Goal: Task Accomplishment & Management: Manage account settings

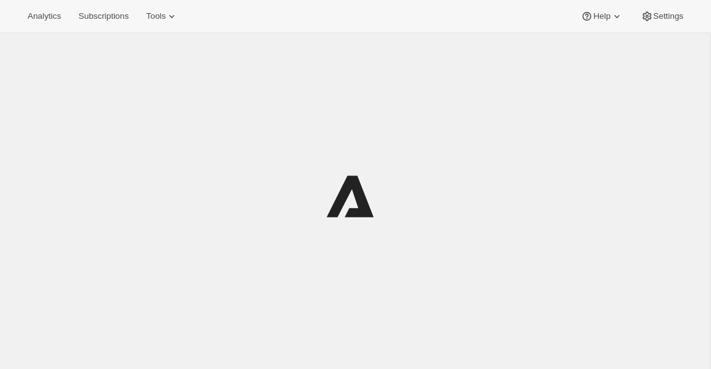
scroll to position [33, 0]
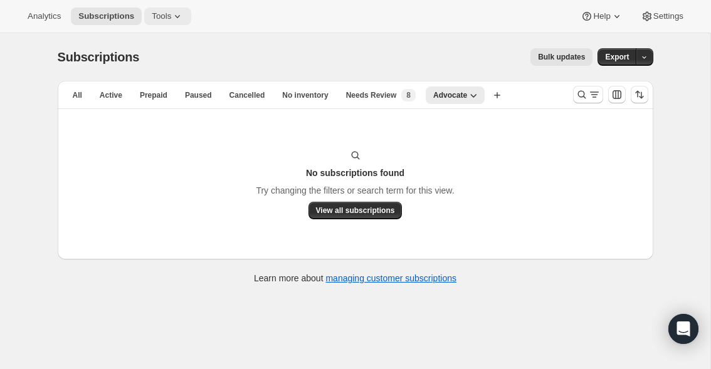
click at [171, 17] on span "Tools" at bounding box center [161, 16] width 19 height 10
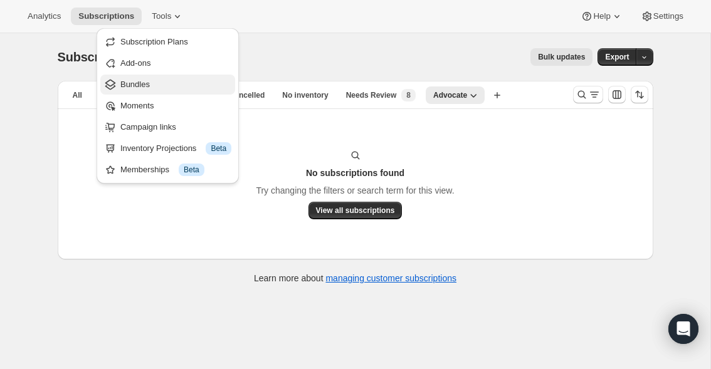
click at [160, 83] on span "Bundles" at bounding box center [175, 84] width 111 height 13
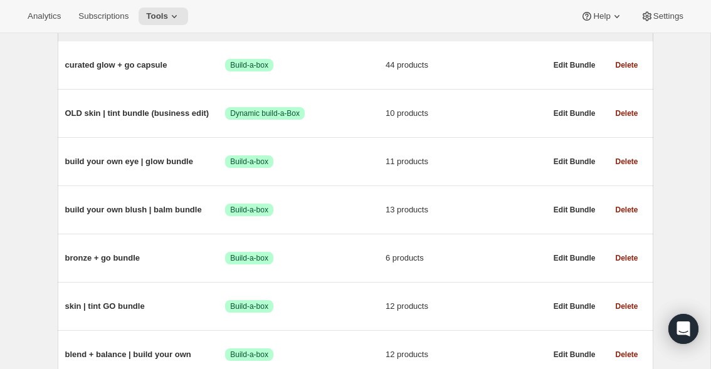
scroll to position [176, 0]
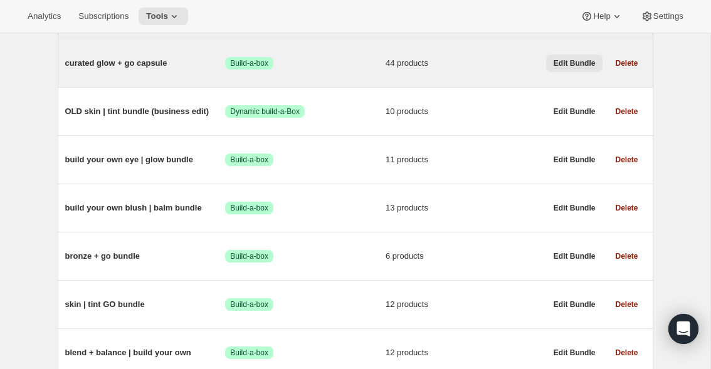
click at [577, 59] on span "Edit Bundle" at bounding box center [575, 63] width 42 height 10
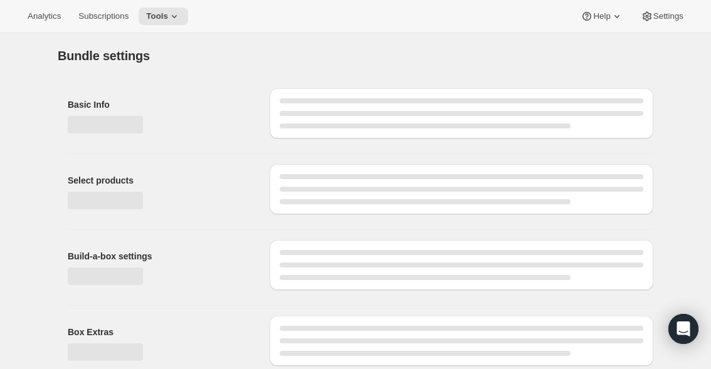
type input "curated glow + go capsule"
radio input "true"
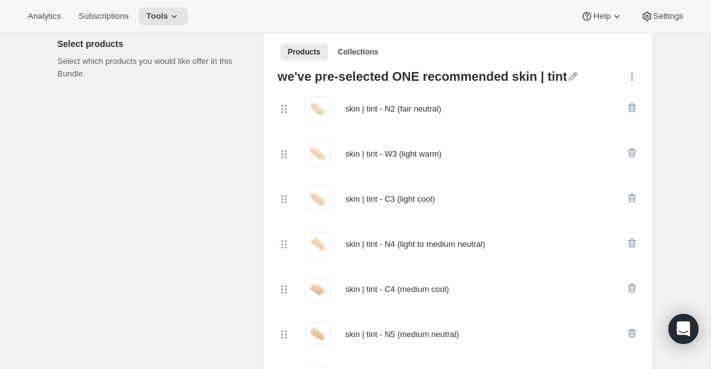
scroll to position [297, 0]
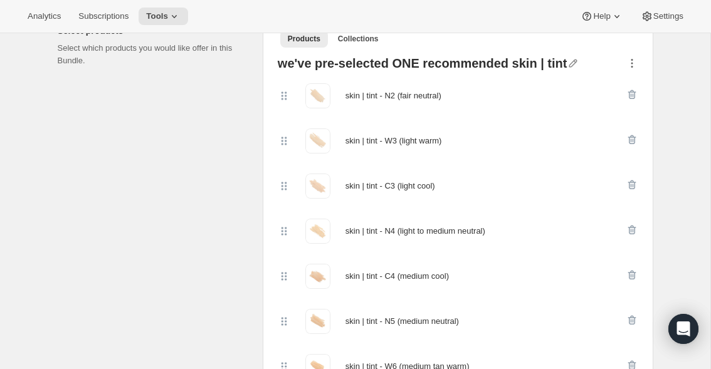
click at [632, 64] on icon "button" at bounding box center [632, 63] width 13 height 13
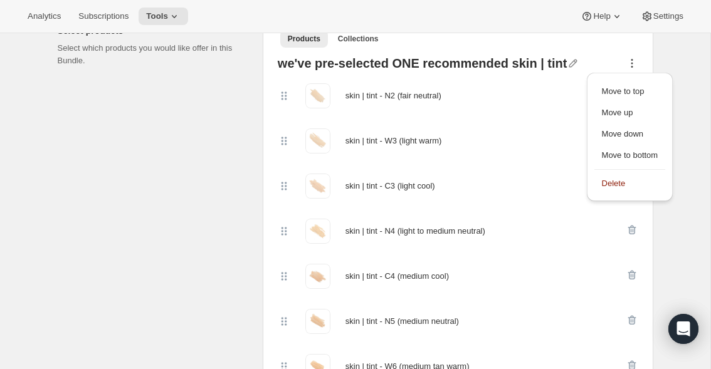
click at [632, 64] on icon "button" at bounding box center [632, 63] width 13 height 13
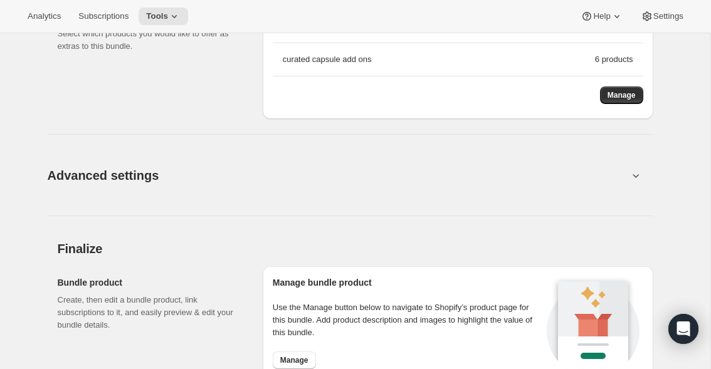
scroll to position [3100, 0]
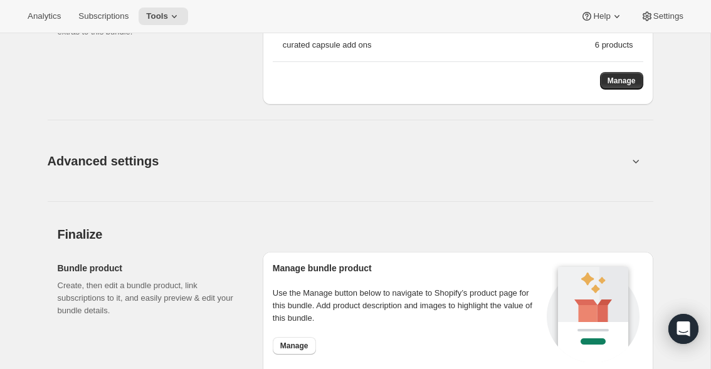
click at [633, 159] on icon at bounding box center [635, 161] width 13 height 13
click at [634, 161] on icon at bounding box center [635, 161] width 13 height 13
click at [637, 162] on icon at bounding box center [636, 162] width 6 height 4
click at [638, 165] on icon at bounding box center [635, 161] width 13 height 13
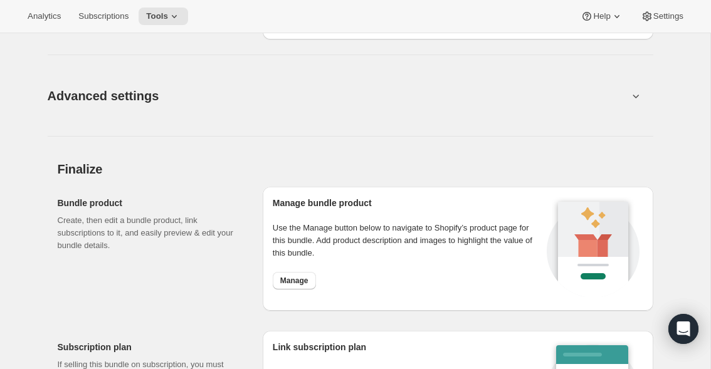
scroll to position [3188, 0]
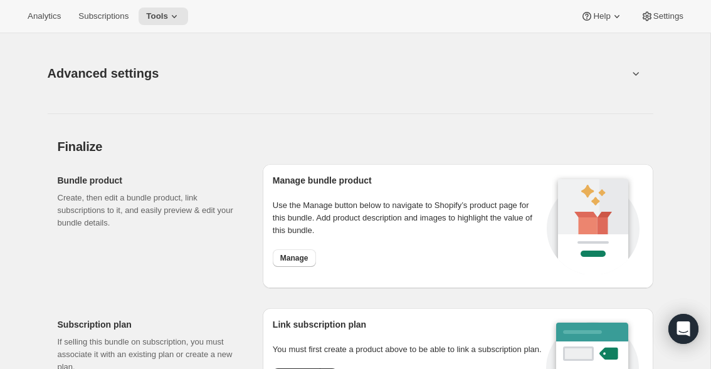
click at [636, 77] on icon at bounding box center [635, 73] width 13 height 13
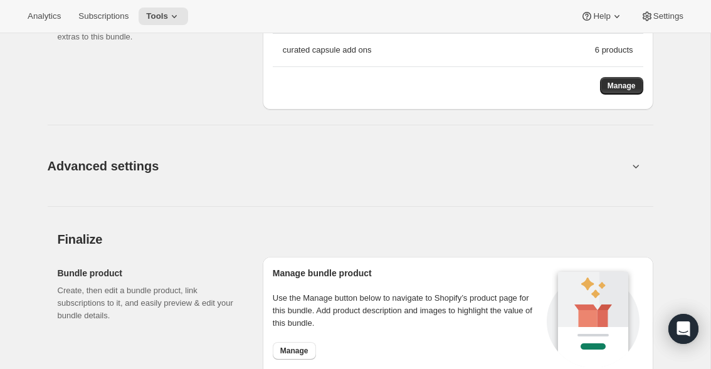
scroll to position [3092, 0]
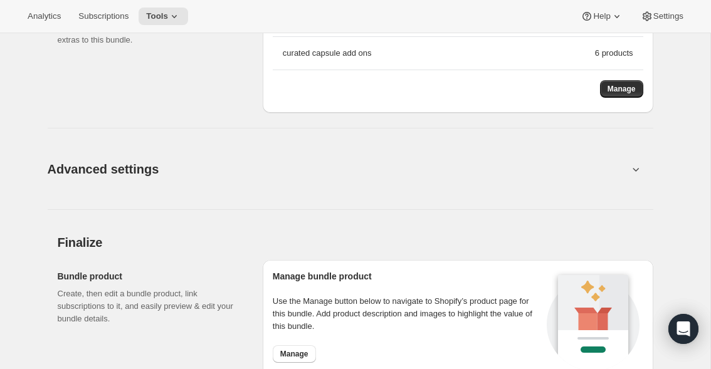
click at [635, 169] on icon at bounding box center [635, 169] width 13 height 13
click at [134, 162] on span "Advanced settings" at bounding box center [104, 169] width 112 height 20
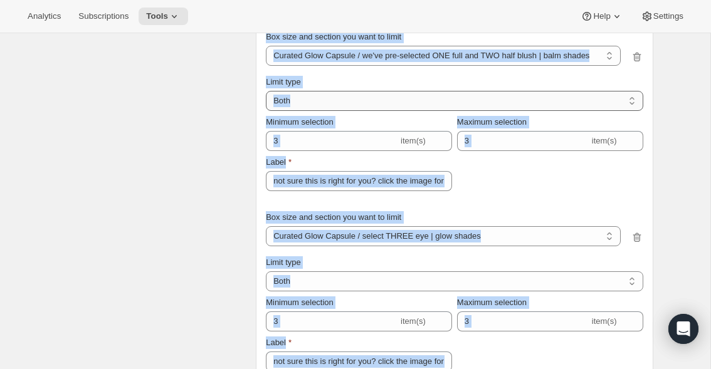
scroll to position [3966, 0]
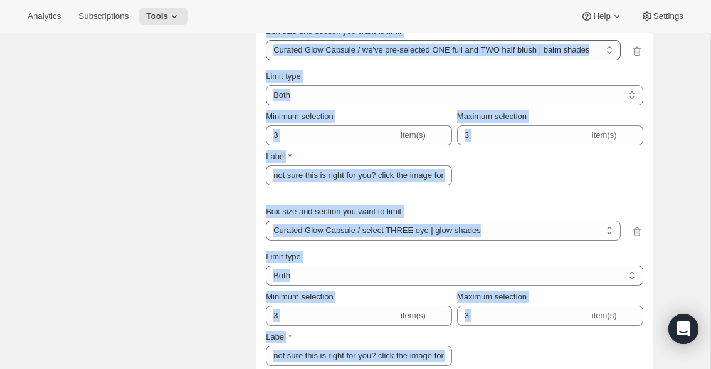
click at [450, 51] on select "Curated Glow Capsule / we've pre-selected ONE recommended skin | tint Curated G…" at bounding box center [443, 50] width 354 height 20
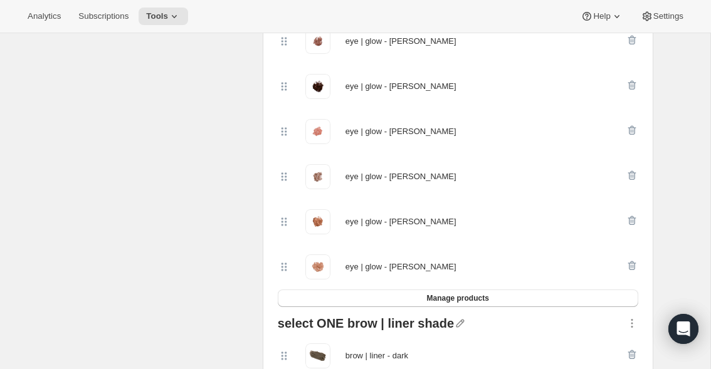
scroll to position [2006, 0]
